Goal: Navigation & Orientation: Locate item on page

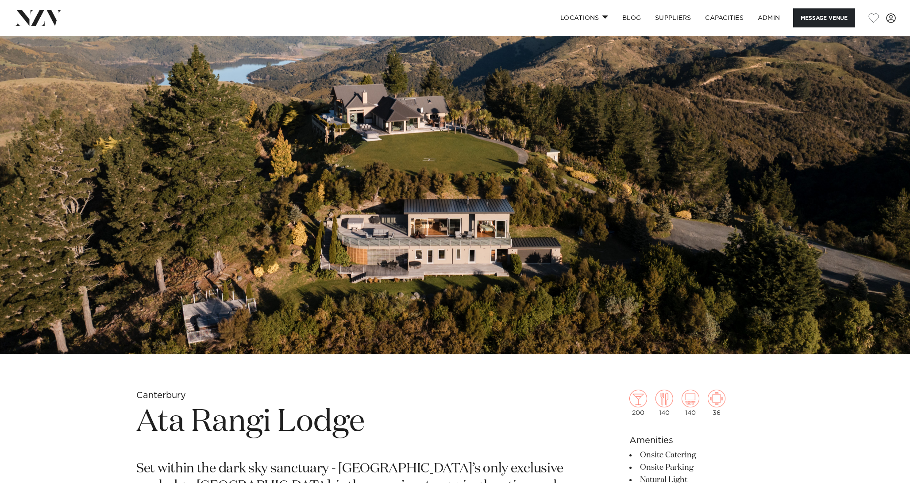
scroll to position [205, 0]
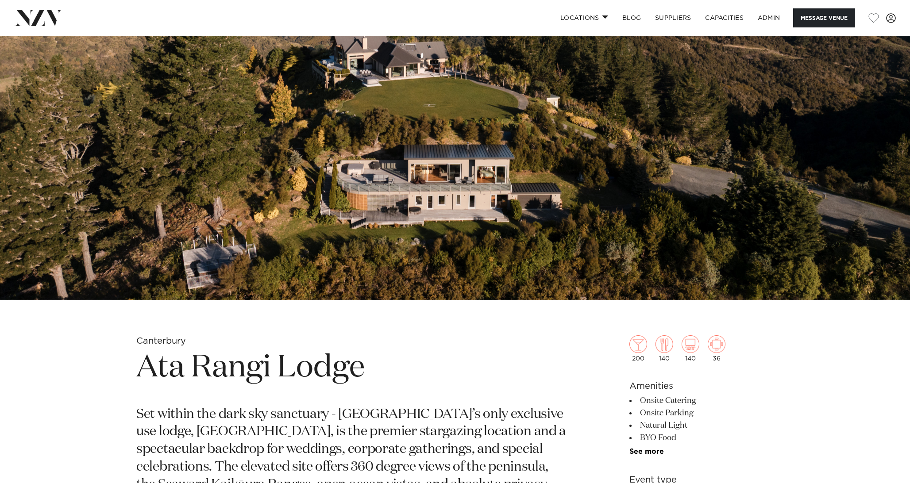
click at [412, 241] on img at bounding box center [455, 86] width 910 height 427
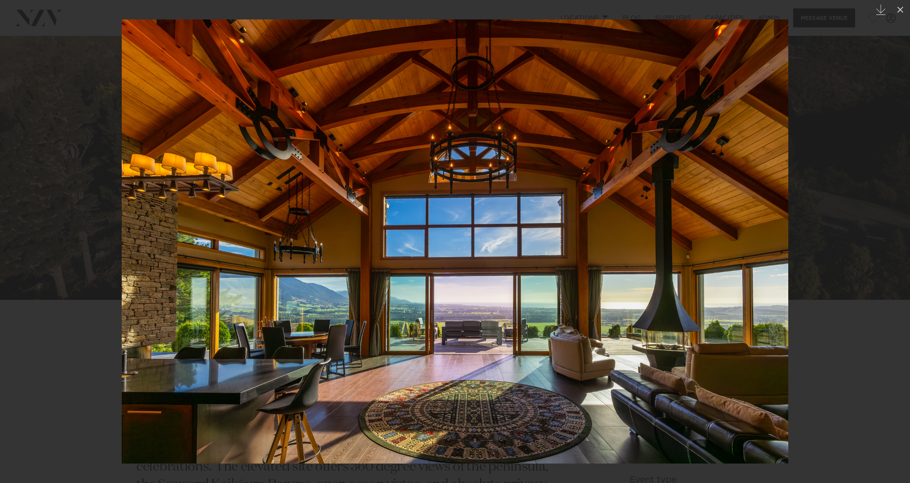
click at [114, 173] on div at bounding box center [455, 241] width 910 height 483
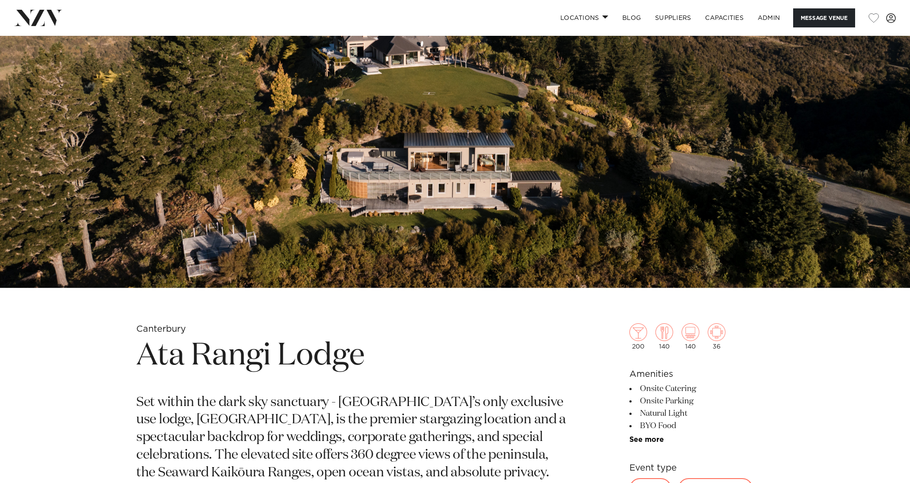
scroll to position [296, 0]
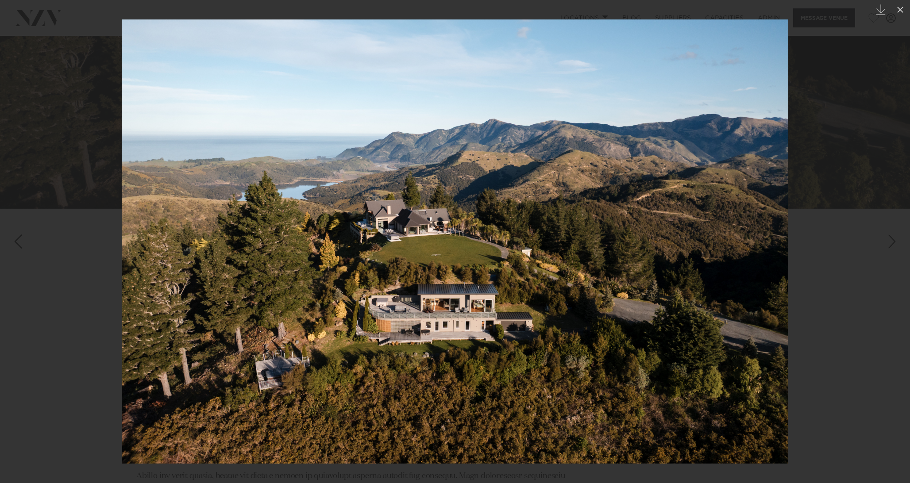
click at [476, 241] on img at bounding box center [455, 241] width 667 height 444
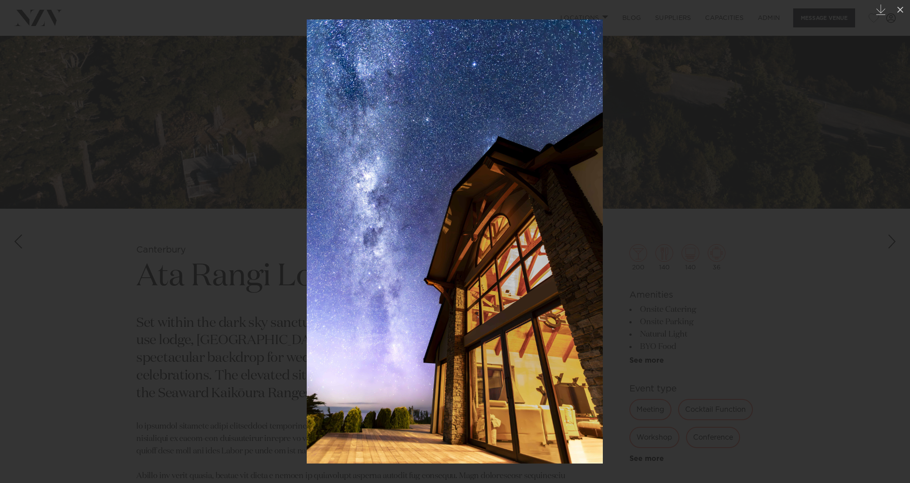
click at [115, 153] on div at bounding box center [455, 241] width 910 height 483
